Goal: Task Accomplishment & Management: Use online tool/utility

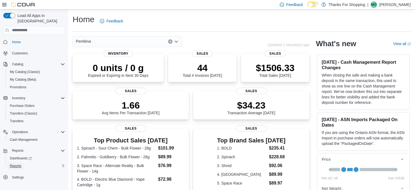
click at [18, 163] on span "Reports" at bounding box center [15, 165] width 11 height 4
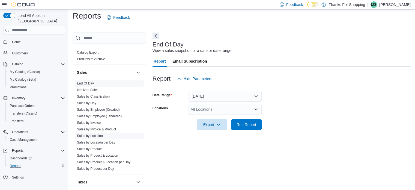
scroll to position [295, 0]
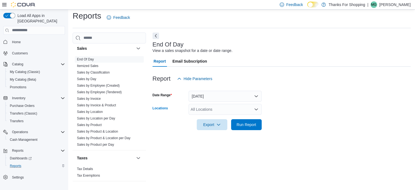
click at [256, 111] on div "All Locations" at bounding box center [224, 109] width 73 height 11
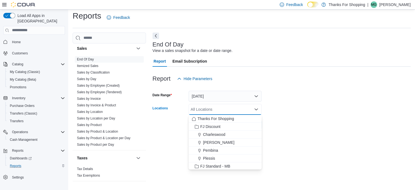
click at [256, 109] on icon "Close list of options" at bounding box center [256, 109] width 4 height 4
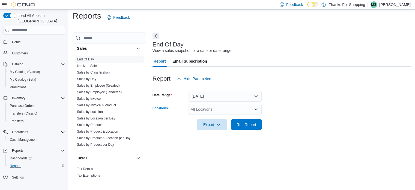
click at [256, 109] on icon "Open list of options" at bounding box center [256, 109] width 4 height 4
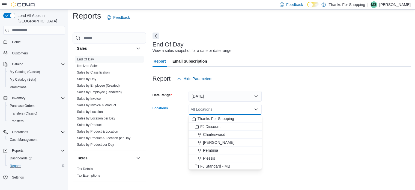
click at [217, 150] on span "Pembina" at bounding box center [210, 149] width 15 height 5
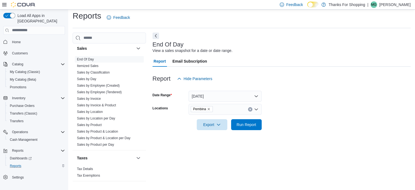
drag, startPoint x: 293, startPoint y: 134, endPoint x: 250, endPoint y: 137, distance: 43.2
click at [288, 136] on div at bounding box center [281, 133] width 258 height 7
click at [249, 125] on span "Run Report" at bounding box center [246, 123] width 20 height 5
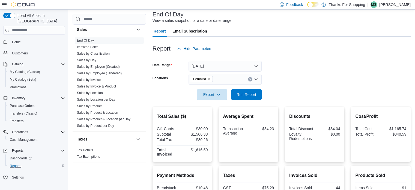
scroll to position [31, 0]
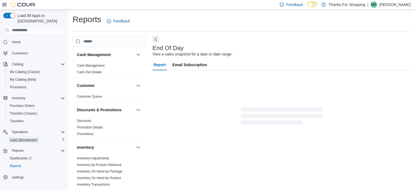
click at [32, 137] on span "Cash Management" at bounding box center [24, 139] width 28 height 4
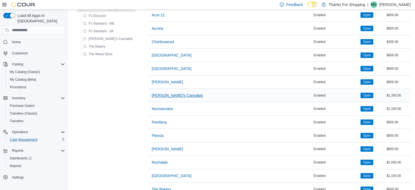
scroll to position [82, 0]
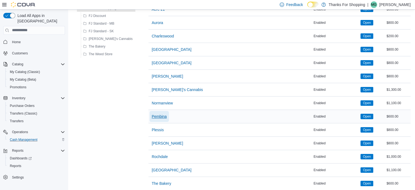
click at [152, 116] on span "Pembina" at bounding box center [159, 115] width 15 height 5
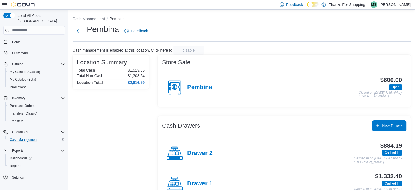
scroll to position [17, 0]
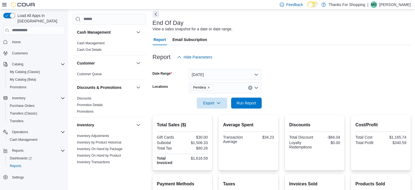
scroll to position [58, 0]
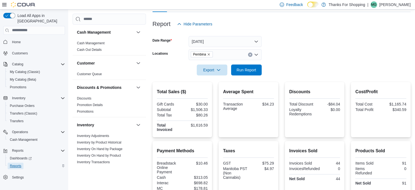
click at [18, 163] on span "Reports" at bounding box center [15, 165] width 11 height 4
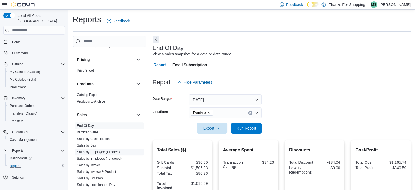
scroll to position [295, 0]
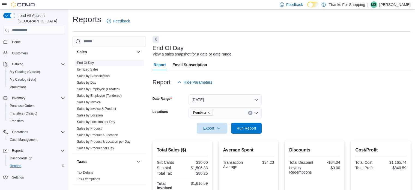
click at [92, 63] on link "End Of Day" at bounding box center [85, 63] width 17 height 4
click at [92, 67] on link "Itemized Sales" at bounding box center [88, 69] width 22 height 4
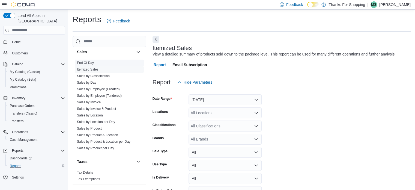
scroll to position [13, 0]
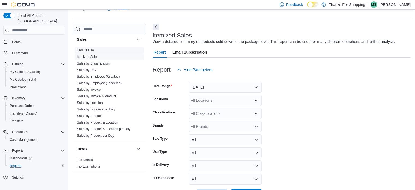
click at [94, 51] on span "End Of Day" at bounding box center [109, 50] width 69 height 7
click at [93, 50] on link "End Of Day" at bounding box center [85, 50] width 17 height 4
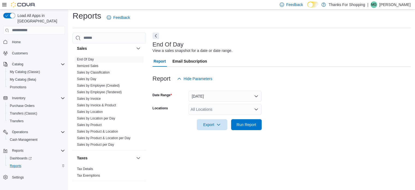
click at [256, 108] on icon "Open list of options" at bounding box center [256, 109] width 4 height 4
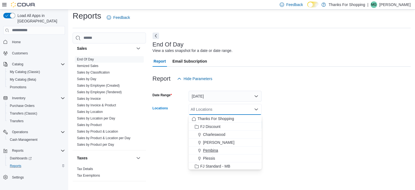
click at [201, 148] on icon "Choose from the following options" at bounding box center [199, 150] width 4 height 4
drag, startPoint x: 359, startPoint y: 93, endPoint x: 357, endPoint y: 91, distance: 3.1
click at [358, 92] on form "Date Range [DATE] Locations [GEOGRAPHIC_DATA] Combo box. Selected. [GEOGRAPHIC_…" at bounding box center [281, 107] width 258 height 46
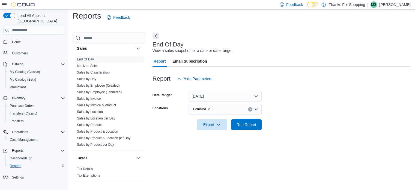
click at [296, 63] on div "Report Email Subscription" at bounding box center [281, 61] width 258 height 11
drag, startPoint x: 20, startPoint y: 59, endPoint x: 10, endPoint y: 77, distance: 19.8
click at [10, 77] on span "My Catalog (Beta)" at bounding box center [23, 79] width 26 height 7
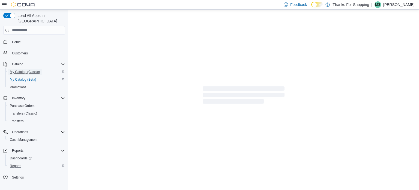
drag, startPoint x: 22, startPoint y: 67, endPoint x: 27, endPoint y: 63, distance: 6.6
click at [27, 68] on span "My Catalog (Classic)" at bounding box center [25, 71] width 30 height 7
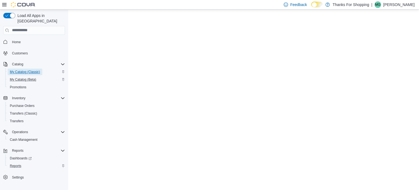
click at [29, 70] on span "My Catalog (Classic)" at bounding box center [25, 72] width 30 height 4
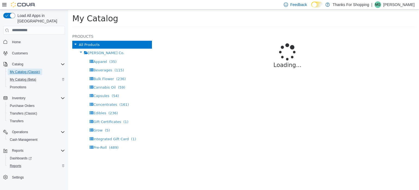
select select "**********"
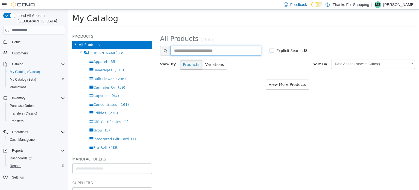
click at [231, 47] on input "text" at bounding box center [215, 51] width 91 height 10
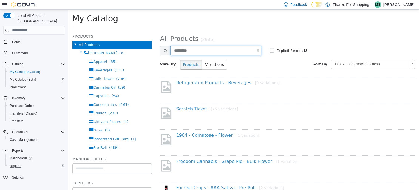
type input "*********"
select select "**********"
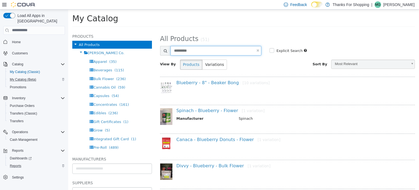
click at [172, 52] on input "*********" at bounding box center [215, 51] width 91 height 10
type input "**********"
select select "**********"
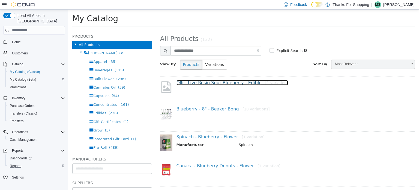
click at [211, 83] on link "Olli - Live Rosin Sour Blueberry - Edible [1 variation]" at bounding box center [232, 82] width 112 height 5
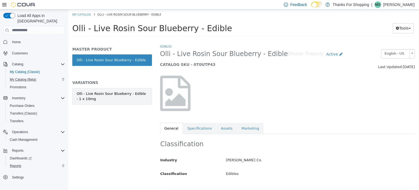
click at [113, 96] on div "Olli - Live Rosin Sour Blueberry - Edible - 1 x 10mg" at bounding box center [112, 96] width 71 height 11
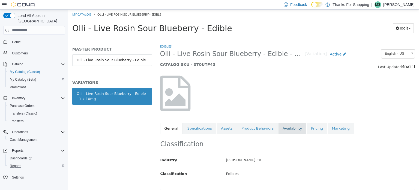
click at [290, 128] on link "Availability" at bounding box center [292, 127] width 28 height 11
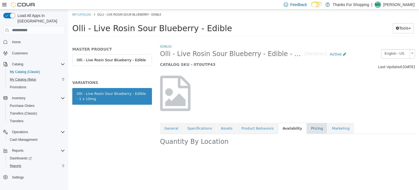
click at [307, 128] on link "Pricing" at bounding box center [317, 127] width 21 height 11
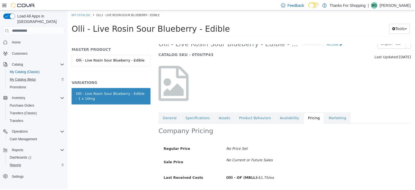
scroll to position [27, 0]
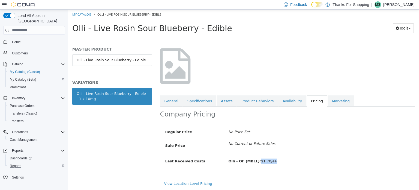
drag, startPoint x: 257, startPoint y: 162, endPoint x: 298, endPoint y: 174, distance: 42.2
click at [273, 162] on div "Olli - OF (MBLL): $1.70/ea" at bounding box center [319, 161] width 190 height 10
click at [19, 163] on span "Reports" at bounding box center [15, 165] width 11 height 4
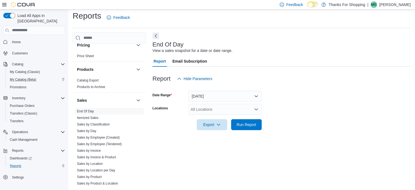
scroll to position [295, 0]
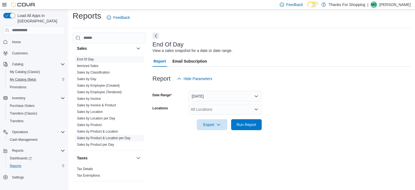
click at [110, 138] on link "Sales by Product & Location per Day" at bounding box center [103, 138] width 53 height 4
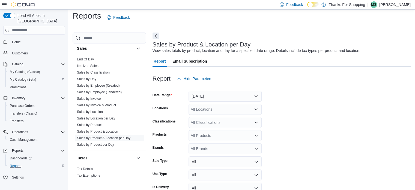
scroll to position [13, 0]
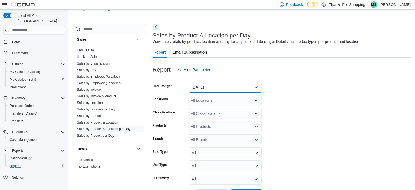
click at [221, 86] on button "[DATE]" at bounding box center [224, 87] width 73 height 11
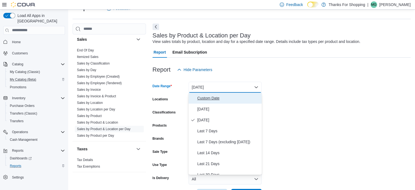
click at [215, 94] on button "Custom Date" at bounding box center [224, 97] width 73 height 11
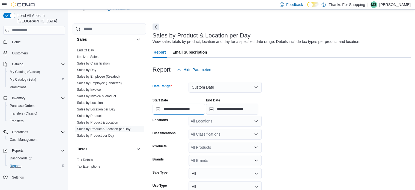
click at [193, 106] on input "**********" at bounding box center [178, 108] width 52 height 11
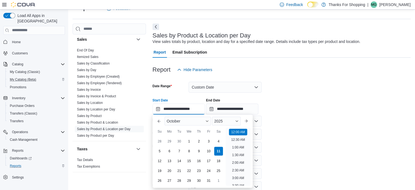
scroll to position [17, 0]
click at [239, 168] on li "3:30 AM" at bounding box center [238, 168] width 16 height 7
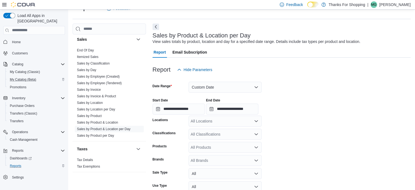
type input "**********"
click at [251, 110] on input "**********" at bounding box center [232, 108] width 52 height 11
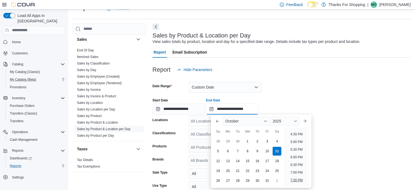
scroll to position [228, 0]
click at [297, 173] on li "5:30 PM" at bounding box center [296, 171] width 17 height 7
type input "**********"
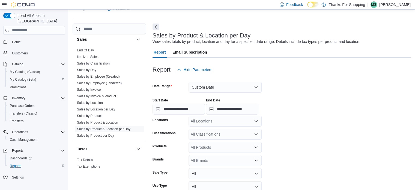
click at [243, 121] on div "All Locations" at bounding box center [224, 120] width 73 height 11
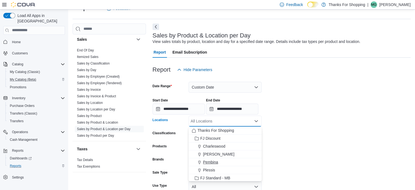
click at [214, 162] on span "Pembina" at bounding box center [210, 161] width 15 height 5
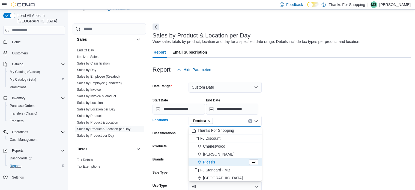
click at [324, 110] on div "**********" at bounding box center [281, 104] width 258 height 21
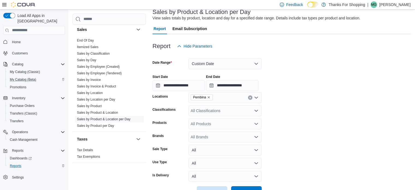
scroll to position [54, 0]
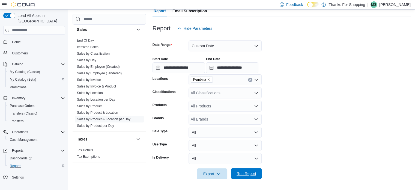
click at [244, 173] on span "Run Report" at bounding box center [246, 172] width 20 height 5
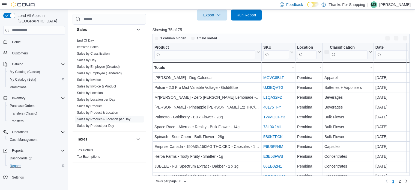
scroll to position [185, 0]
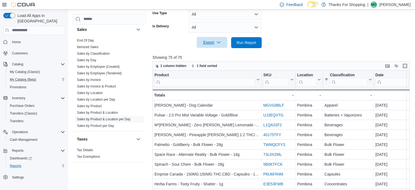
click at [220, 44] on icon "button" at bounding box center [218, 42] width 4 height 4
click at [305, 53] on div at bounding box center [282, 51] width 260 height 7
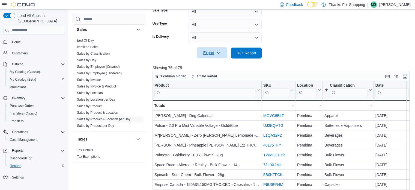
scroll to position [212, 0]
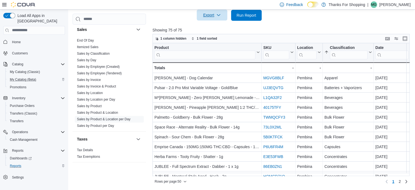
click at [211, 14] on span "Export" at bounding box center [212, 15] width 24 height 11
click at [251, 35] on div "1 column hidden 1 field sorted" at bounding box center [280, 38] width 257 height 9
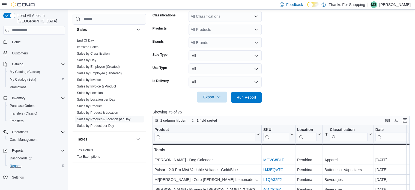
drag, startPoint x: 215, startPoint y: 102, endPoint x: 217, endPoint y: 98, distance: 5.2
click at [215, 103] on div at bounding box center [282, 106] width 260 height 7
click at [218, 94] on span "Export" at bounding box center [212, 96] width 24 height 11
click at [223, 107] on span "Export to Excel" at bounding box center [212, 108] width 25 height 4
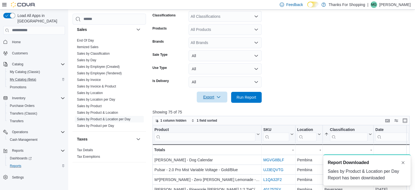
scroll to position [0, 0]
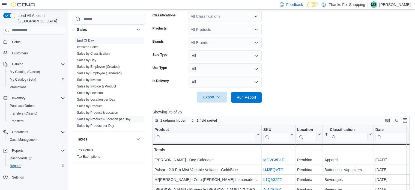
click at [87, 41] on link "End Of Day" at bounding box center [85, 40] width 17 height 4
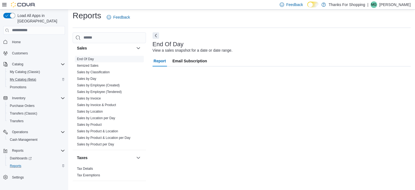
scroll to position [4, 0]
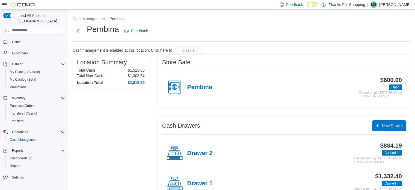
scroll to position [17, 0]
